Goal: Task Accomplishment & Management: Use online tool/utility

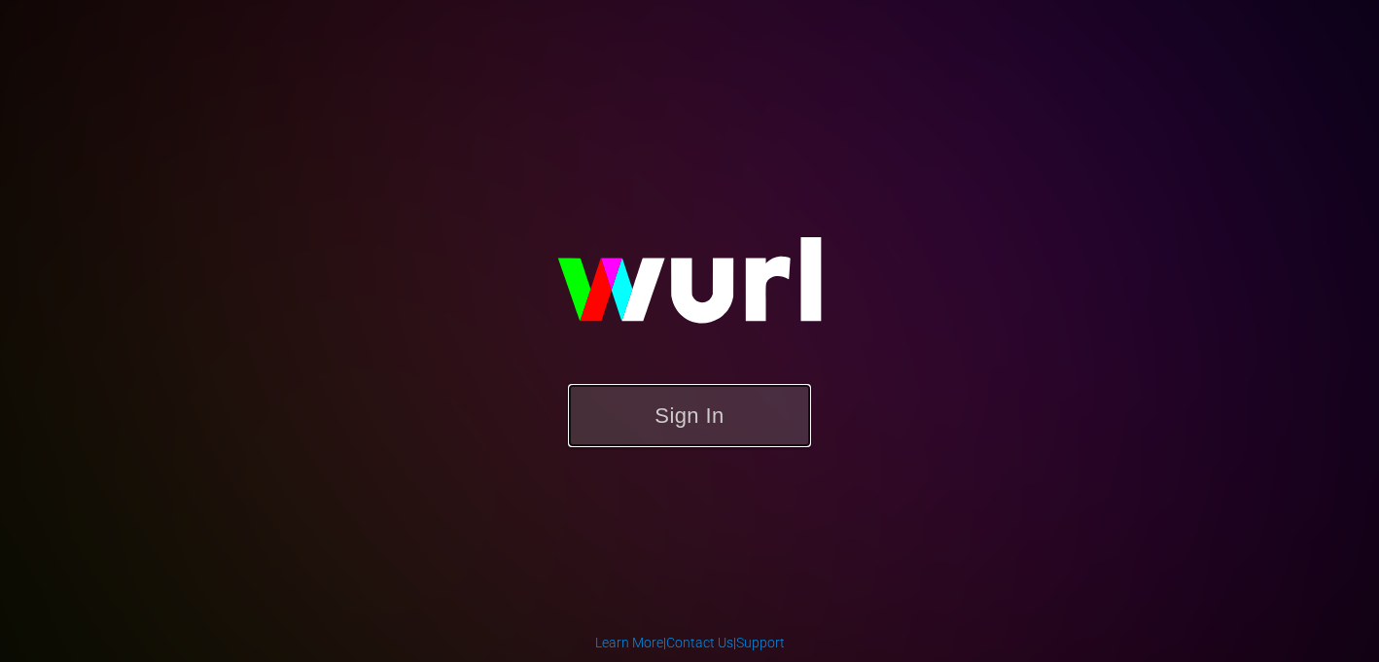
click at [599, 394] on button "Sign In" at bounding box center [689, 415] width 243 height 63
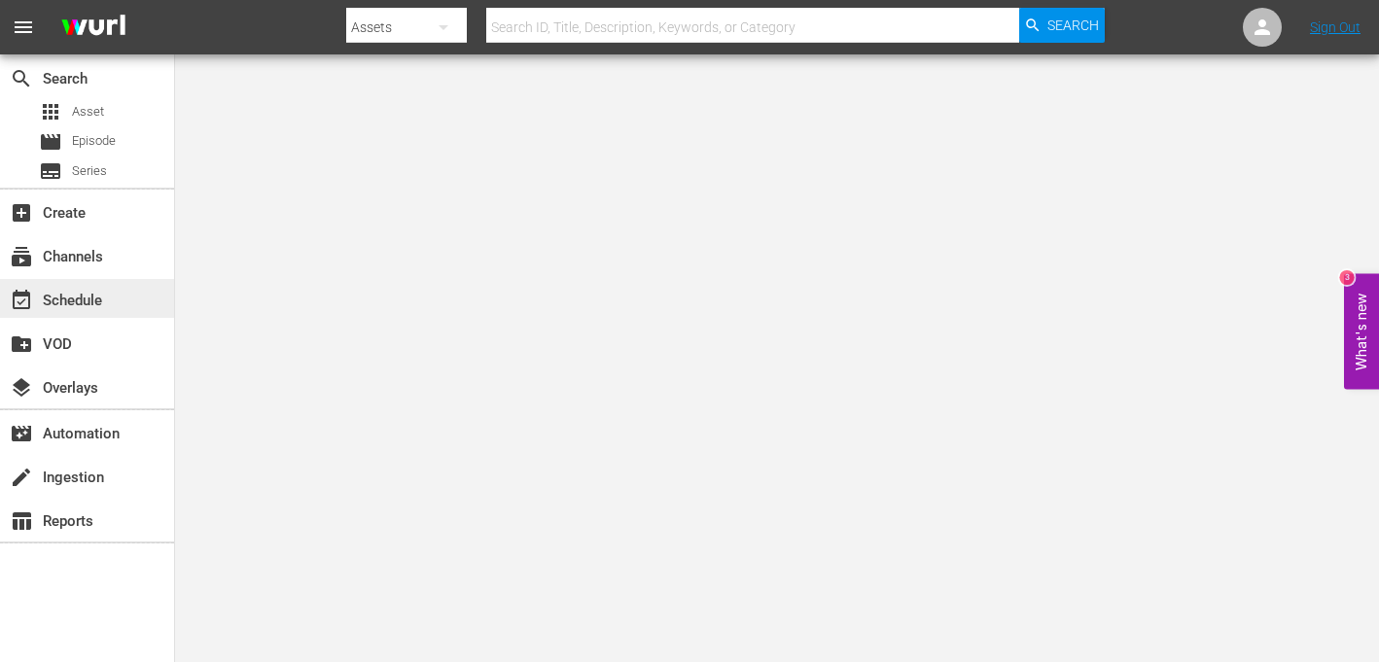
click at [67, 313] on div "event_available Schedule" at bounding box center [87, 298] width 174 height 39
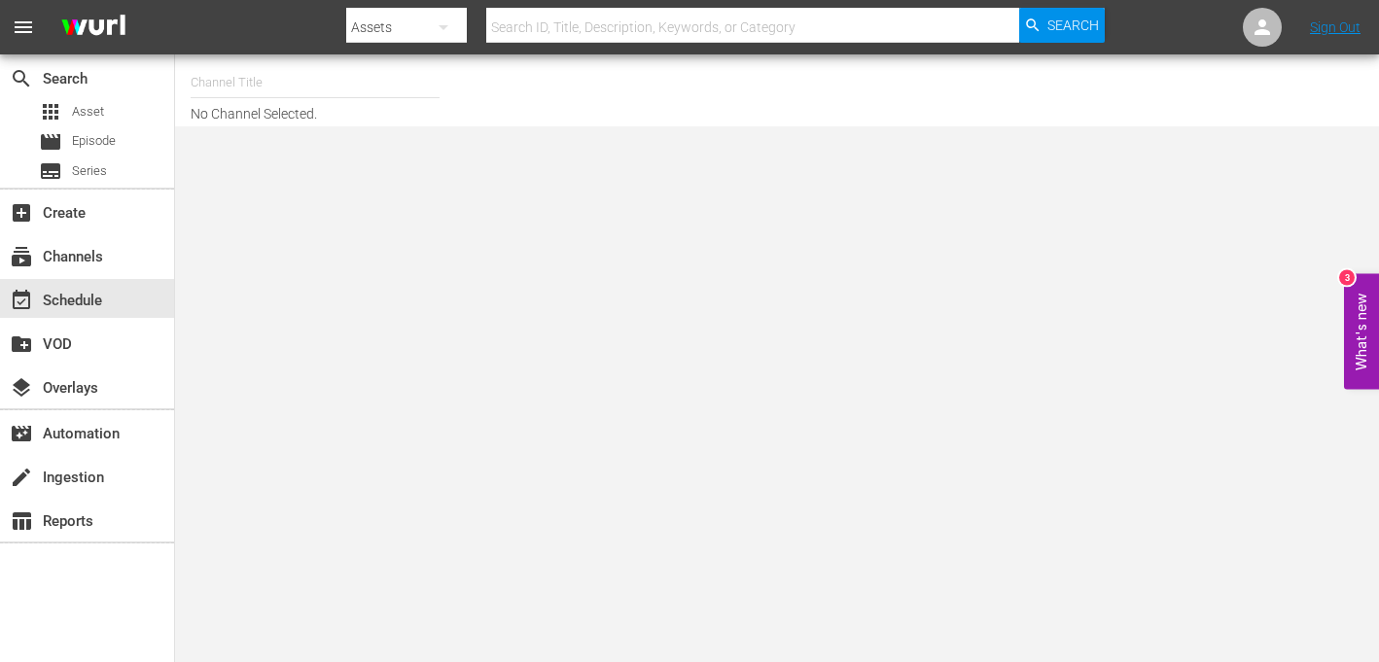
click at [310, 92] on input "text" at bounding box center [315, 82] width 249 height 47
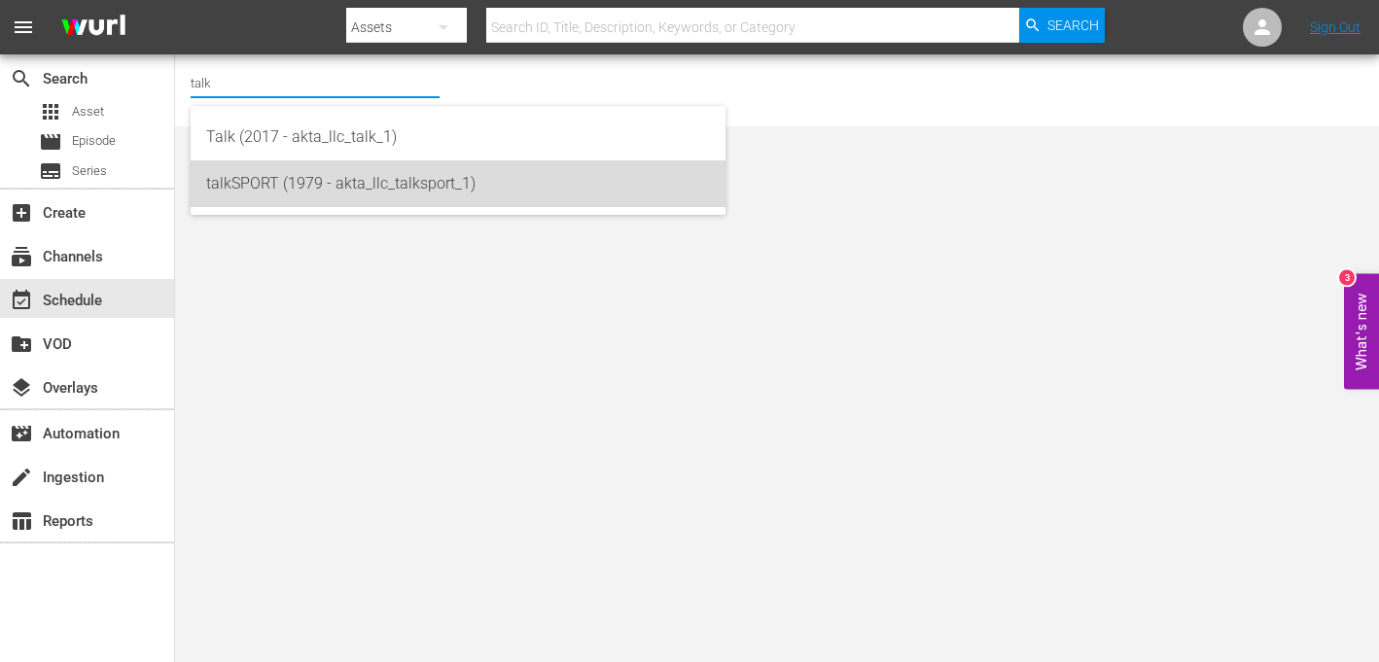
click at [281, 185] on div "talkSPORT (1979 - akta_llc_talksport_1)" at bounding box center [458, 184] width 504 height 47
type input "talkSPORT (1979 - akta_llc_talksport_1)"
